Goal: Communication & Community: Answer question/provide support

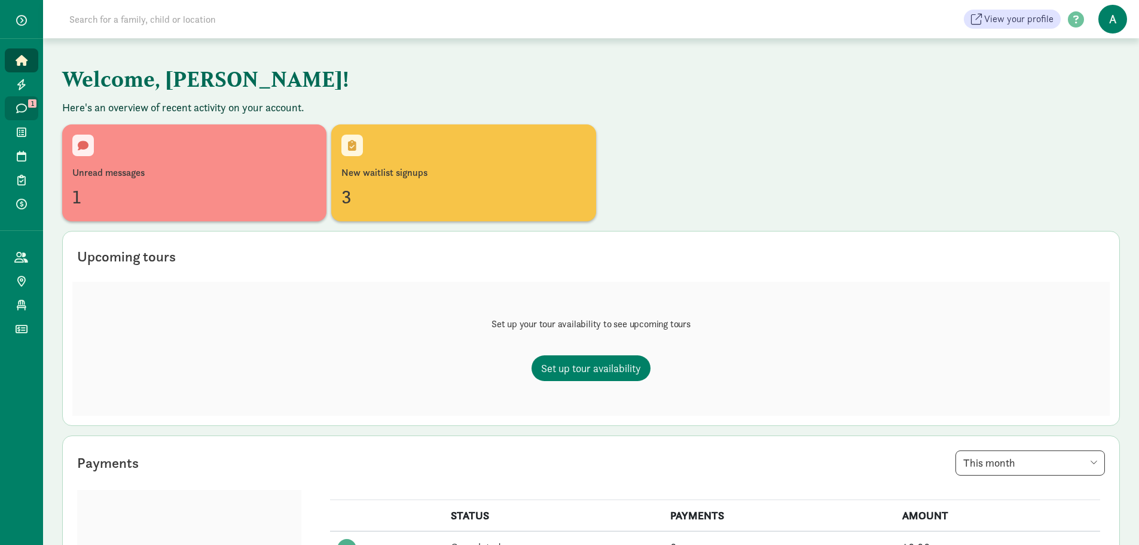
click at [22, 104] on icon at bounding box center [21, 108] width 11 height 11
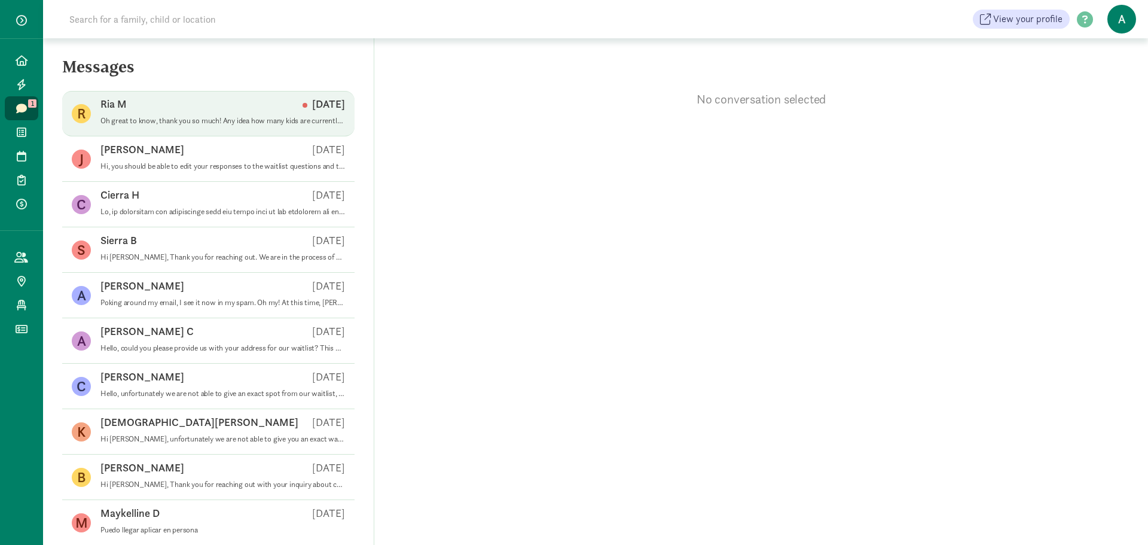
click at [157, 117] on p "Oh great to know, thank you so much! Any idea how many kids are currently on th…" at bounding box center [222, 121] width 245 height 10
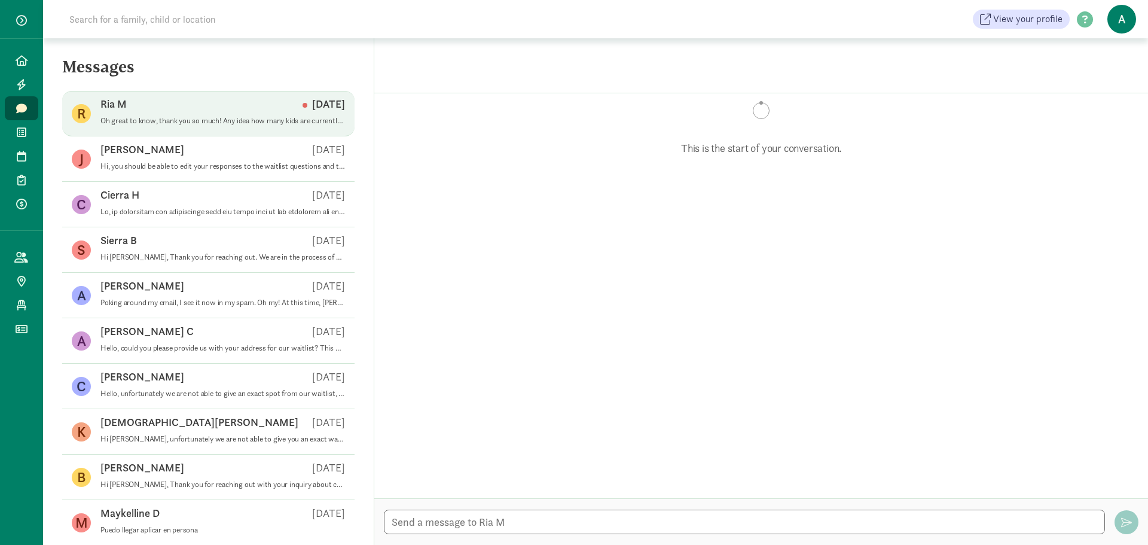
scroll to position [13, 0]
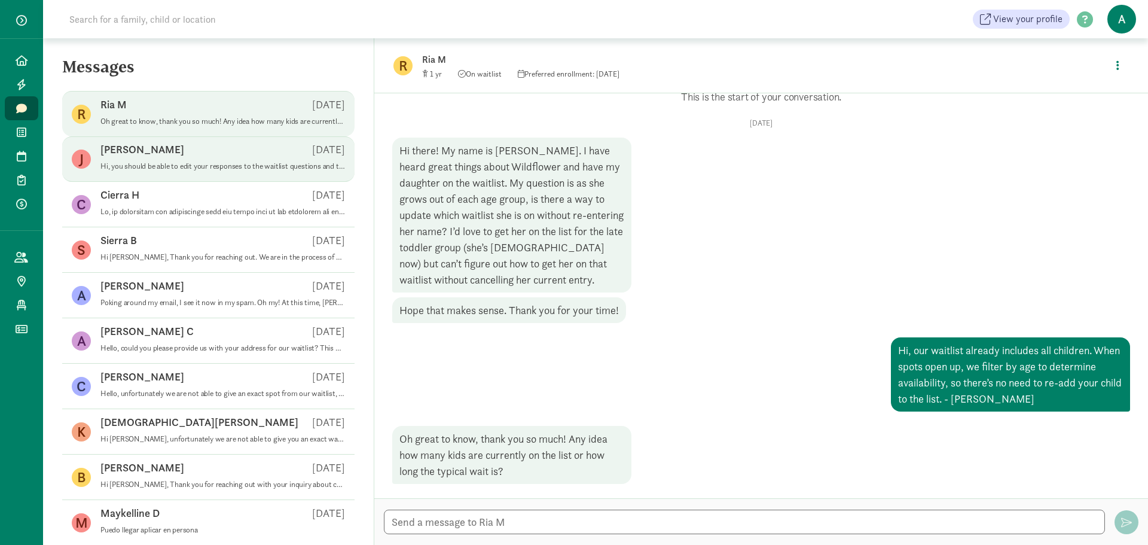
click at [172, 160] on div "Julie B Aug 27" at bounding box center [222, 151] width 245 height 19
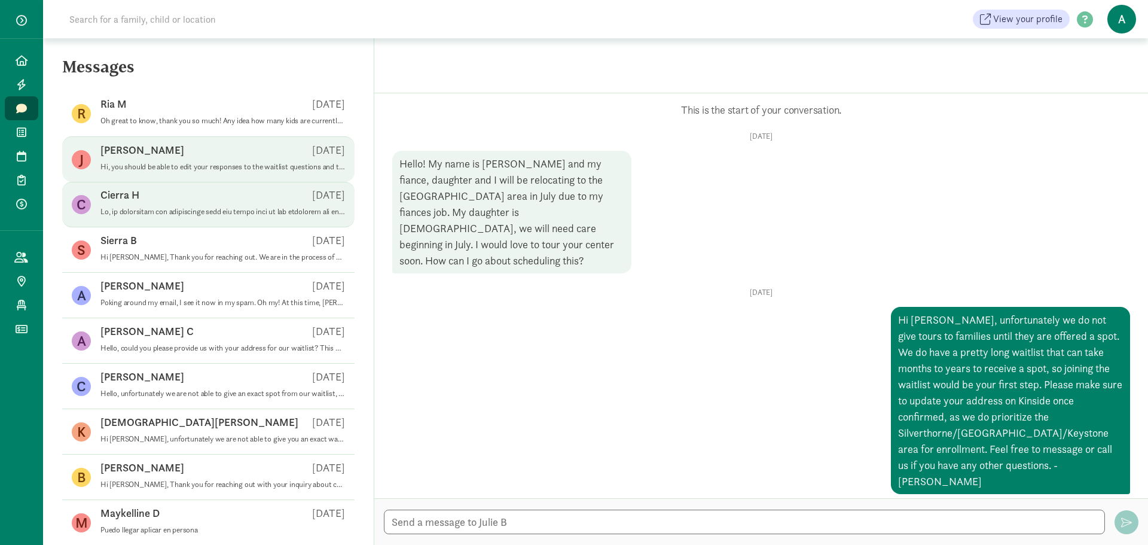
scroll to position [486, 0]
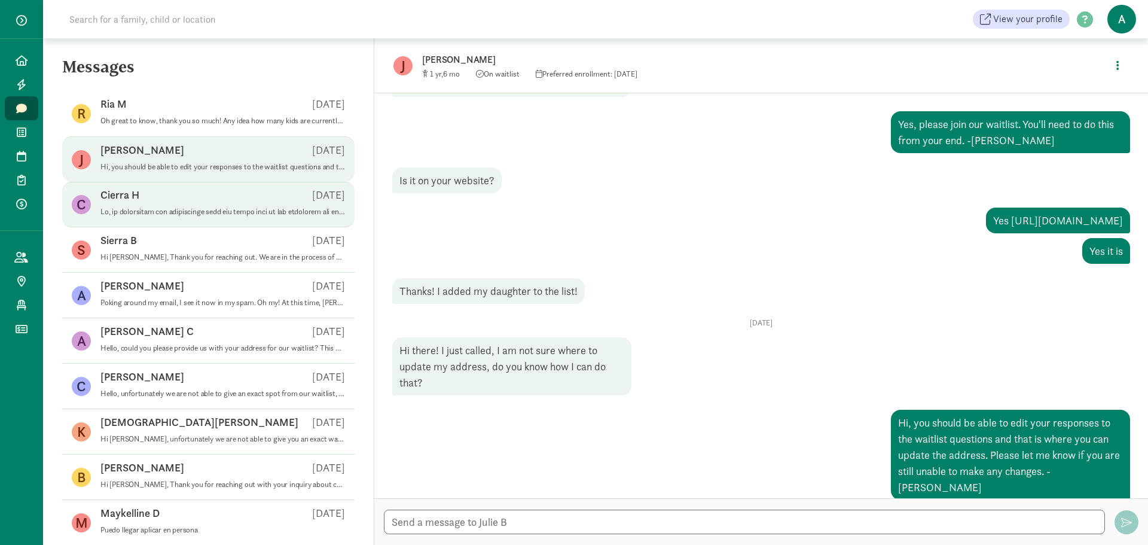
click at [182, 200] on div "Cierra H Aug 21" at bounding box center [222, 197] width 245 height 19
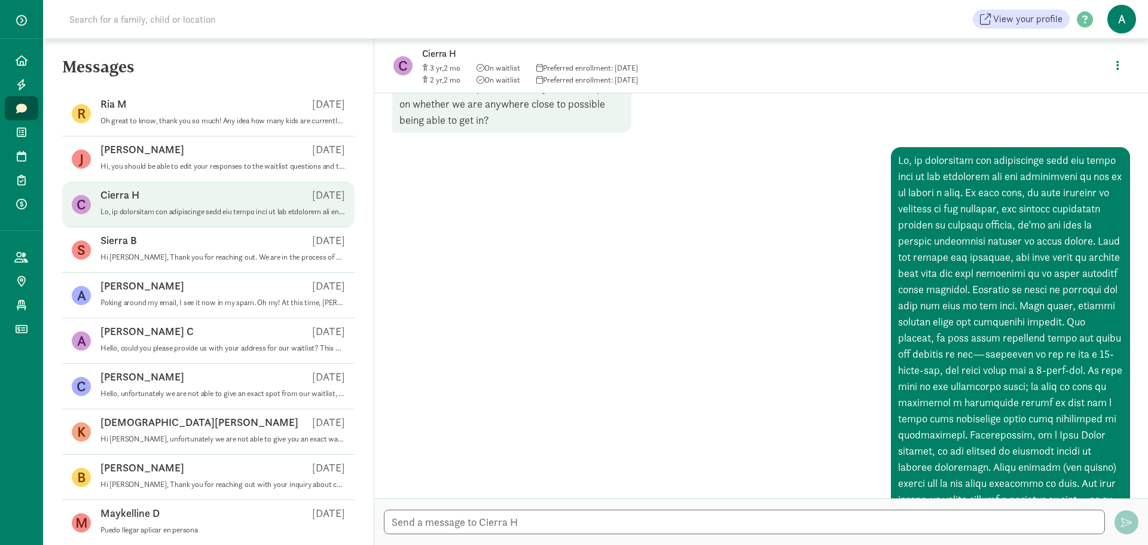
scroll to position [793, 0]
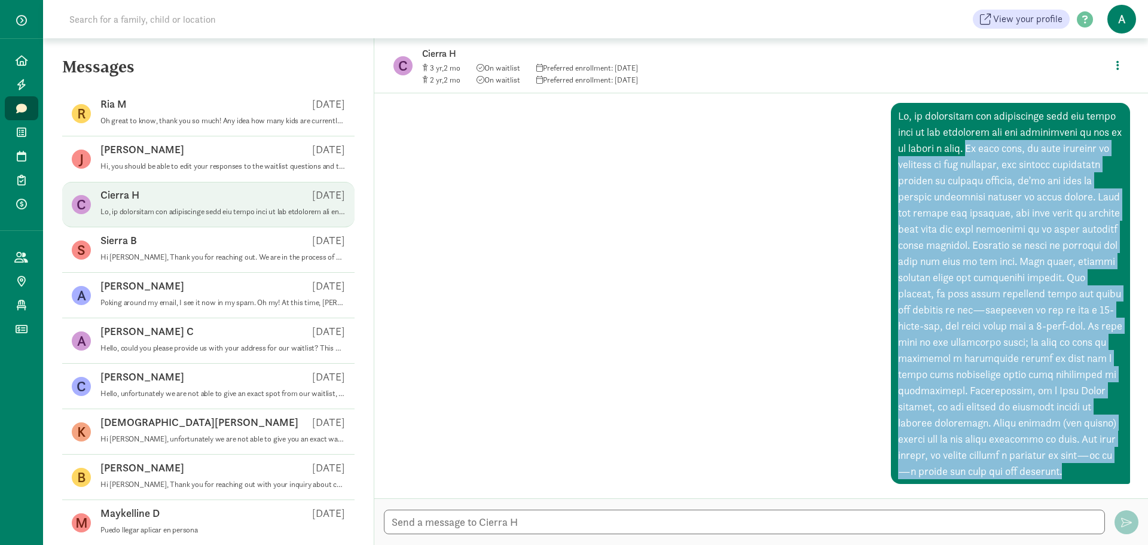
drag, startPoint x: 981, startPoint y: 134, endPoint x: 982, endPoint y: 470, distance: 336.0
click at [982, 470] on div at bounding box center [1010, 293] width 239 height 381
copy div "At this time, we have hundreds of families on our waitlist, and because enrollm…"
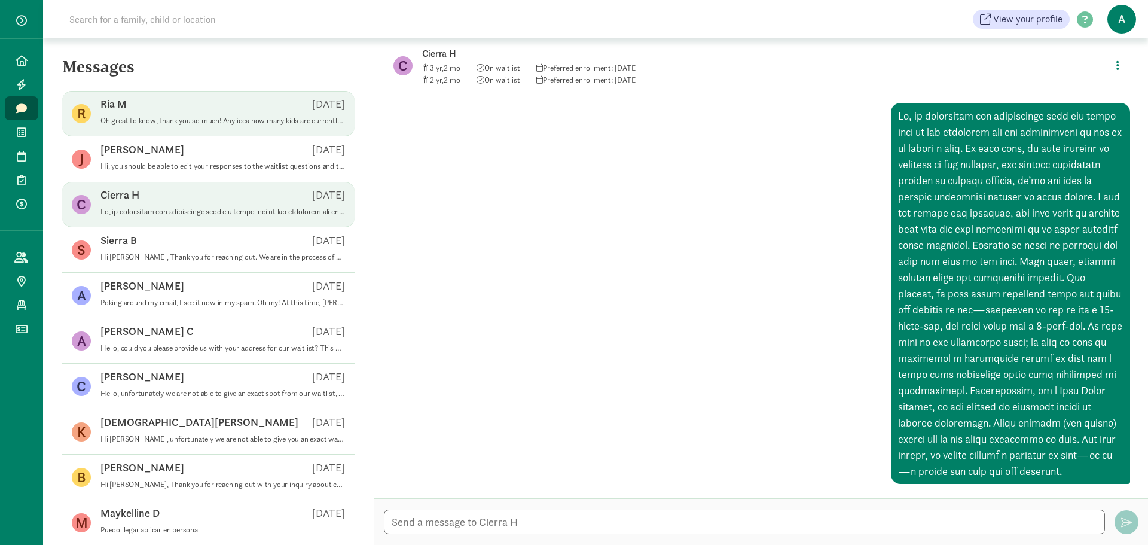
click at [183, 118] on p "Oh great to know, thank you so much! Any idea how many kids are currently on th…" at bounding box center [222, 121] width 245 height 10
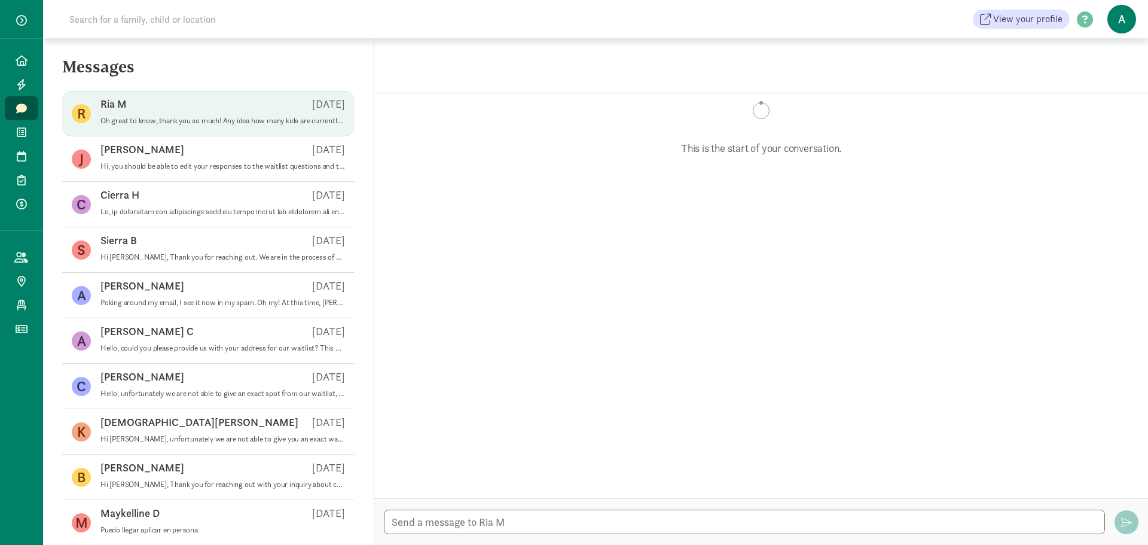
scroll to position [13, 0]
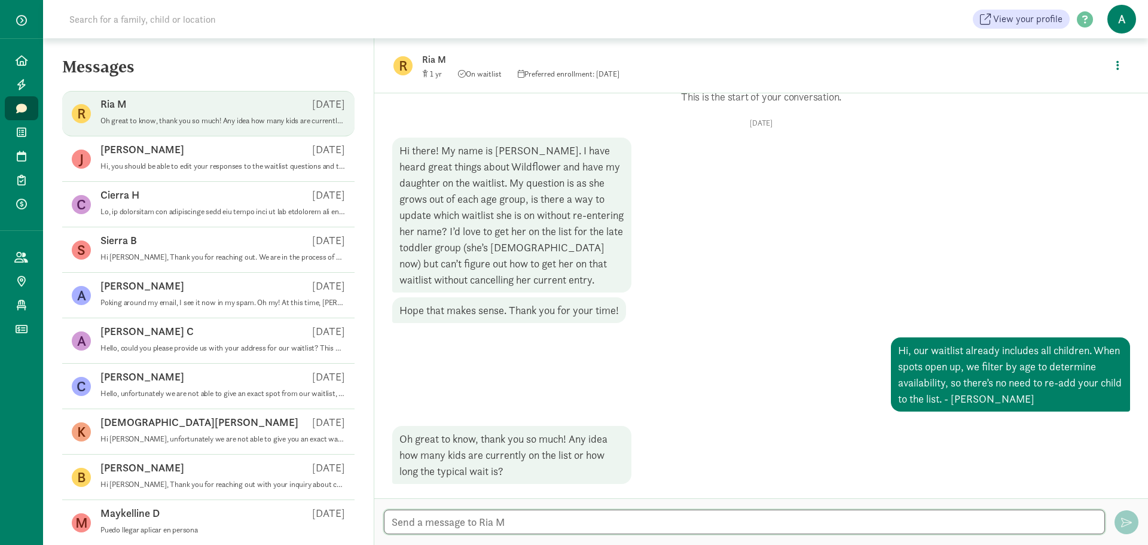
click at [613, 520] on textarea at bounding box center [744, 521] width 721 height 25
paste textarea "At this time, we have hundreds of families on our waitlist, and because enrollm…"
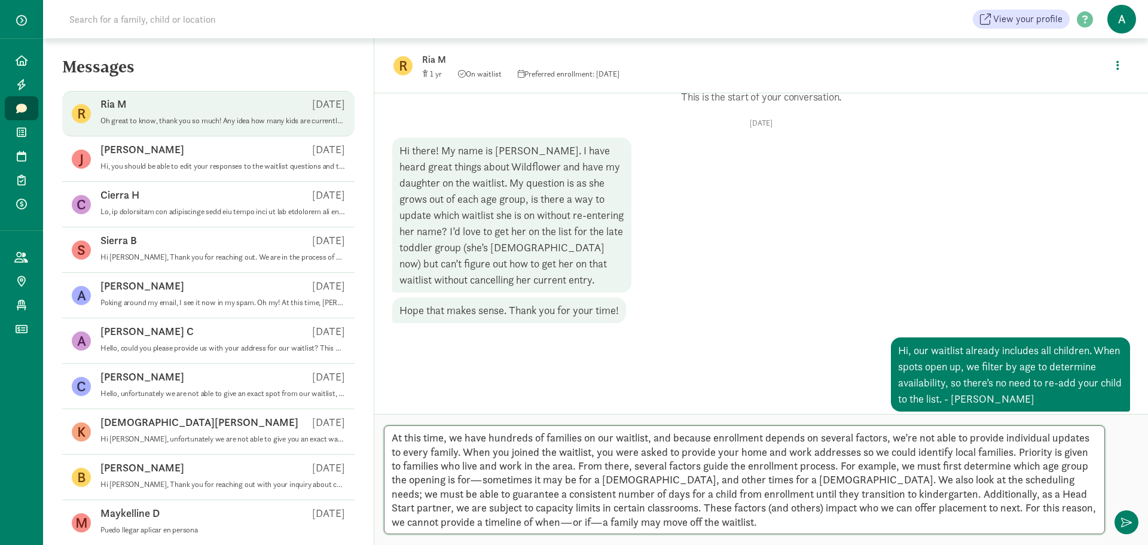
drag, startPoint x: 459, startPoint y: 454, endPoint x: 973, endPoint y: 440, distance: 513.8
click at [973, 440] on textarea "At this time, we have hundreds of families on our waitlist, and because enrollm…" at bounding box center [744, 479] width 721 height 109
drag, startPoint x: 433, startPoint y: 468, endPoint x: 574, endPoint y: 453, distance: 141.8
click at [574, 453] on textarea "At this time, we have hundreds of families on our waitlist, and because enrollm…" at bounding box center [744, 479] width 721 height 109
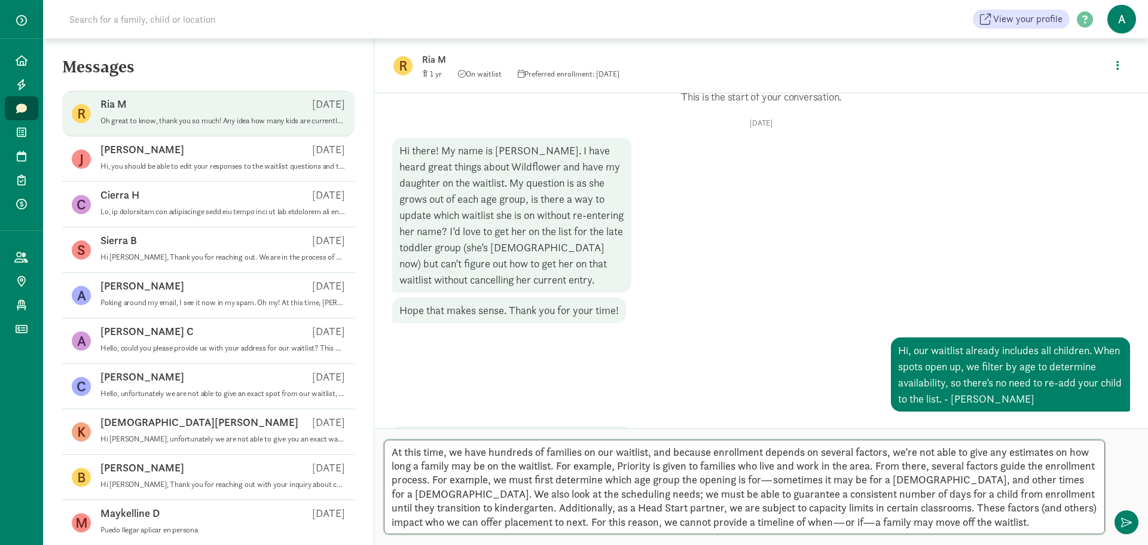
click at [979, 523] on textarea "At this time, we have hundreds of families on our waitlist, and because enrollm…" at bounding box center [744, 486] width 721 height 94
drag, startPoint x: 489, startPoint y: 481, endPoint x: 438, endPoint y: 482, distance: 50.8
click at [438, 482] on textarea "At this time, we have hundreds of families on our waitlist, and because enrollm…" at bounding box center [744, 486] width 721 height 94
click at [551, 469] on textarea "At this time, we have hundreds of families on our waitlist, and because enrollm…" at bounding box center [744, 486] width 721 height 94
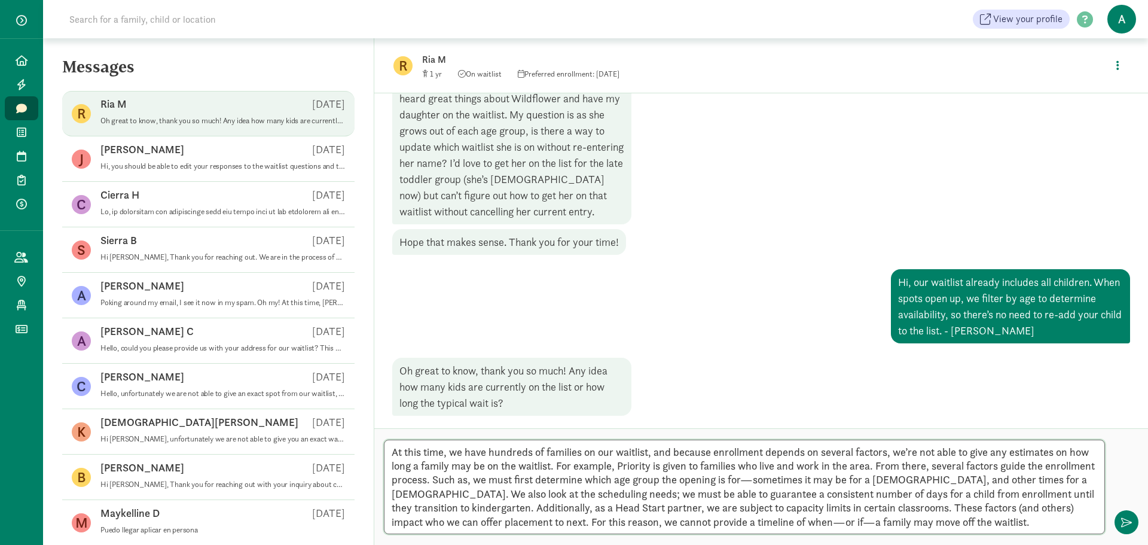
scroll to position [83, 0]
type textarea "At this time, we have hundreds of families on our waitlist, and because enrollm…"
click at [1128, 523] on span "button" at bounding box center [1126, 522] width 11 height 11
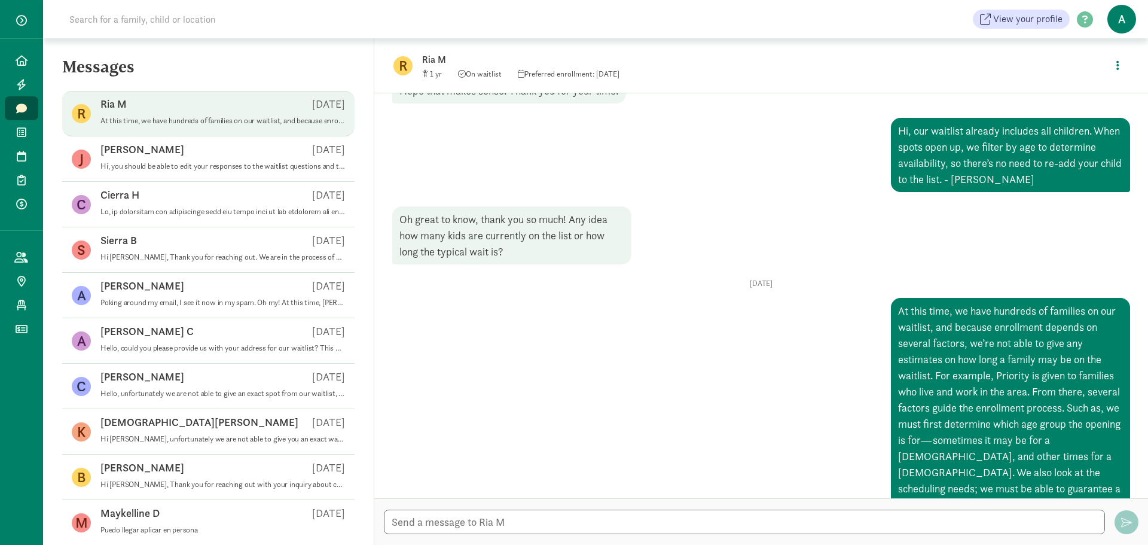
scroll to position [184, 0]
